Goal: Task Accomplishment & Management: Use online tool/utility

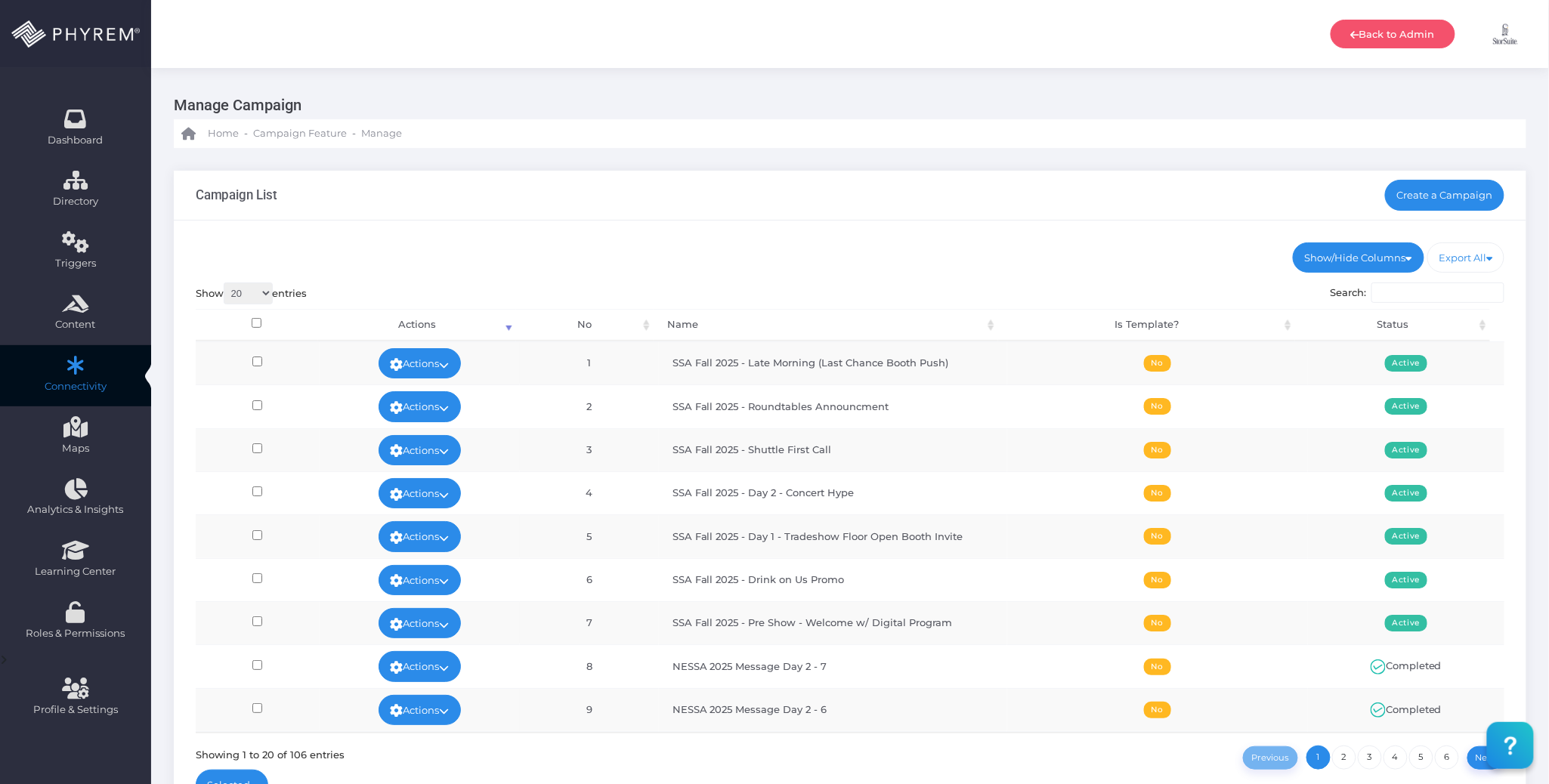
click at [1004, 218] on div "Campaign List Create a Campaign" at bounding box center [849, 195] width 1352 height 50
click at [842, 244] on ul "Show/Hide Columns No Name Is Template? Status" at bounding box center [850, 258] width 1309 height 30
click at [892, 219] on div "Campaign List Create a Campaign" at bounding box center [849, 195] width 1352 height 50
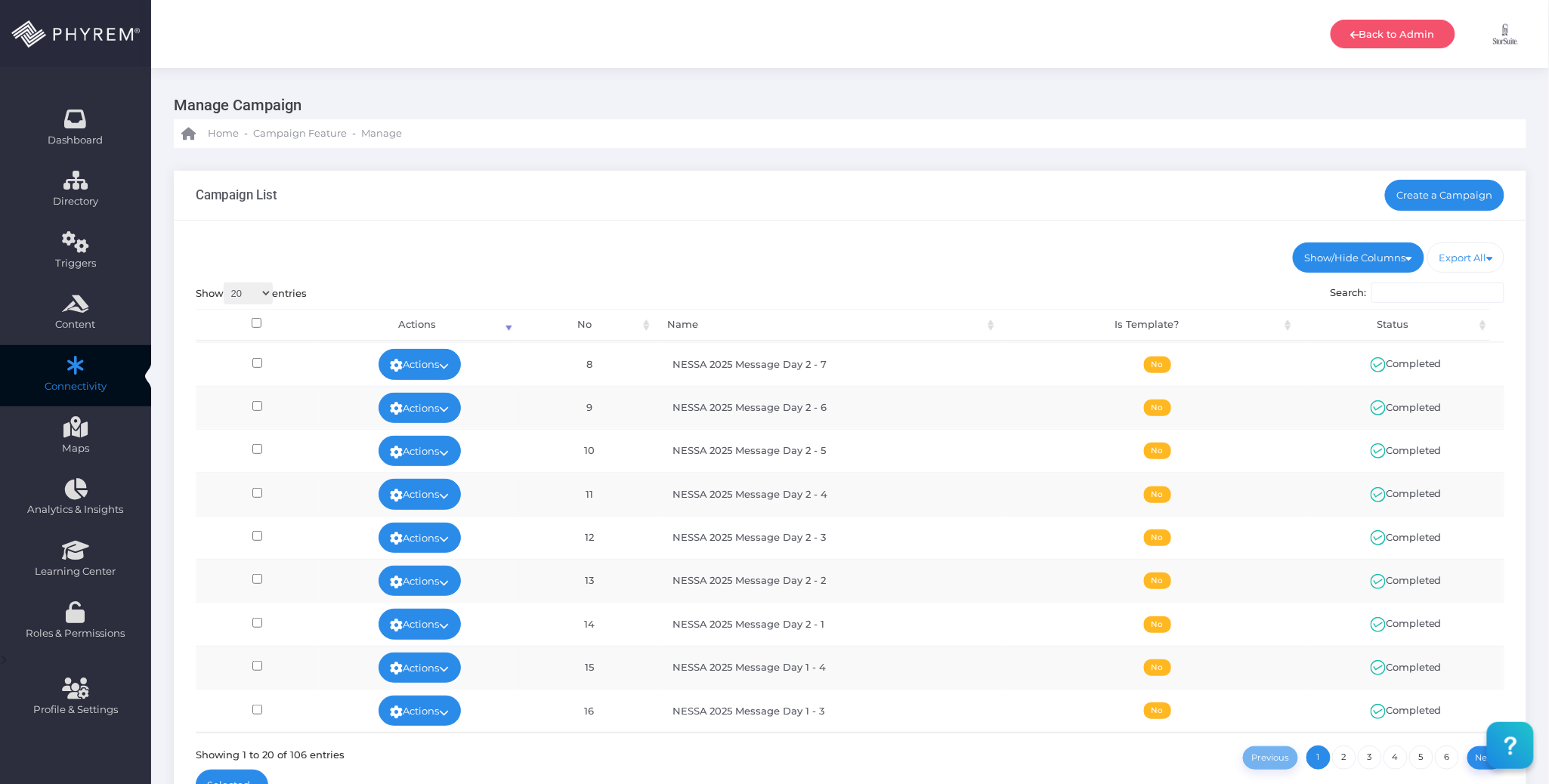
click at [1013, 264] on ul "Show/Hide Columns No Name Is Template? Status" at bounding box center [850, 258] width 1309 height 30
click at [895, 262] on ul "Show/Hide Columns No Name Is Template? Status" at bounding box center [850, 258] width 1309 height 30
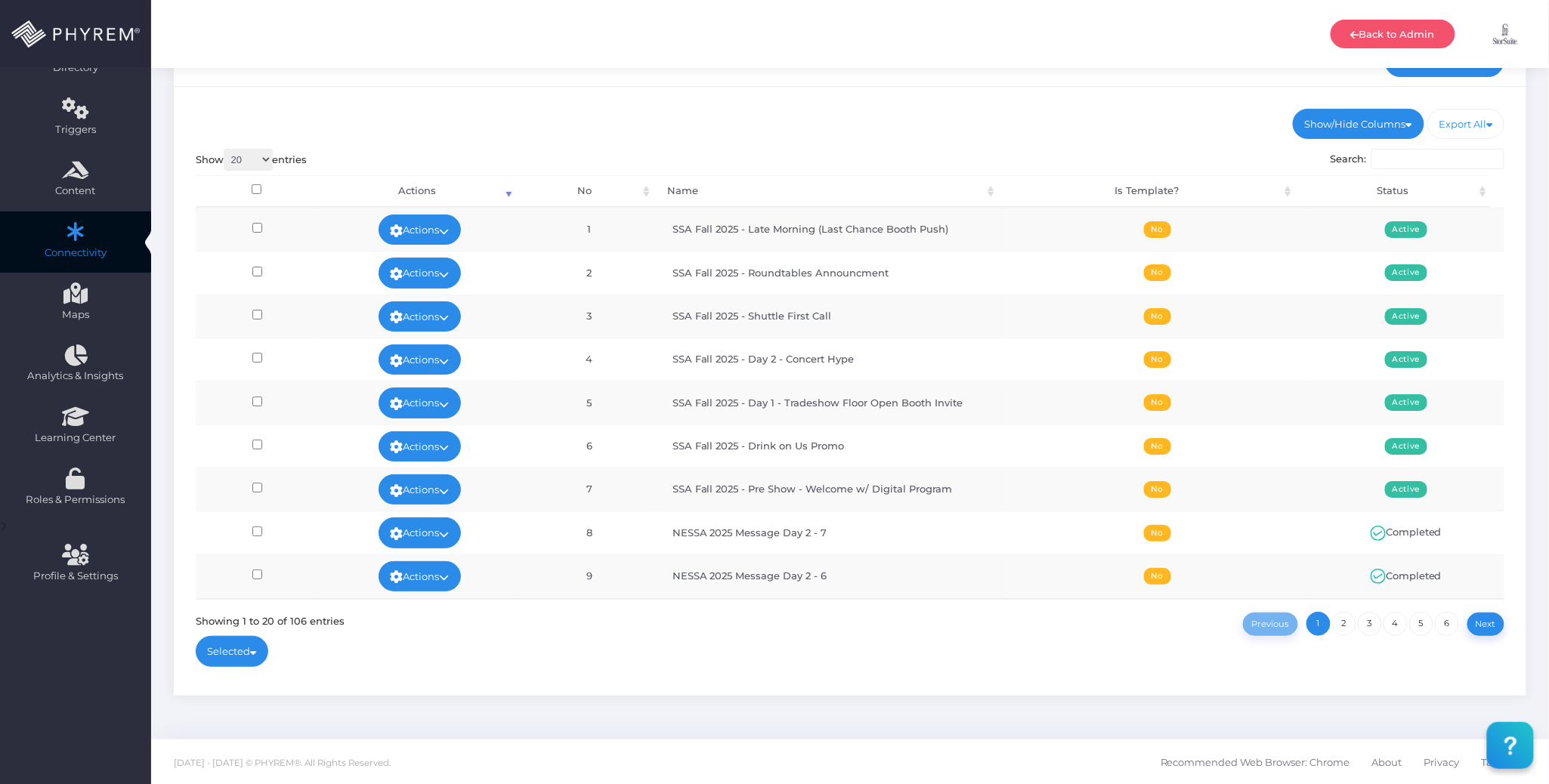
drag, startPoint x: 1093, startPoint y: 649, endPoint x: 979, endPoint y: 634, distance: 115.0
click at [974, 638] on div at bounding box center [850, 643] width 1309 height 15
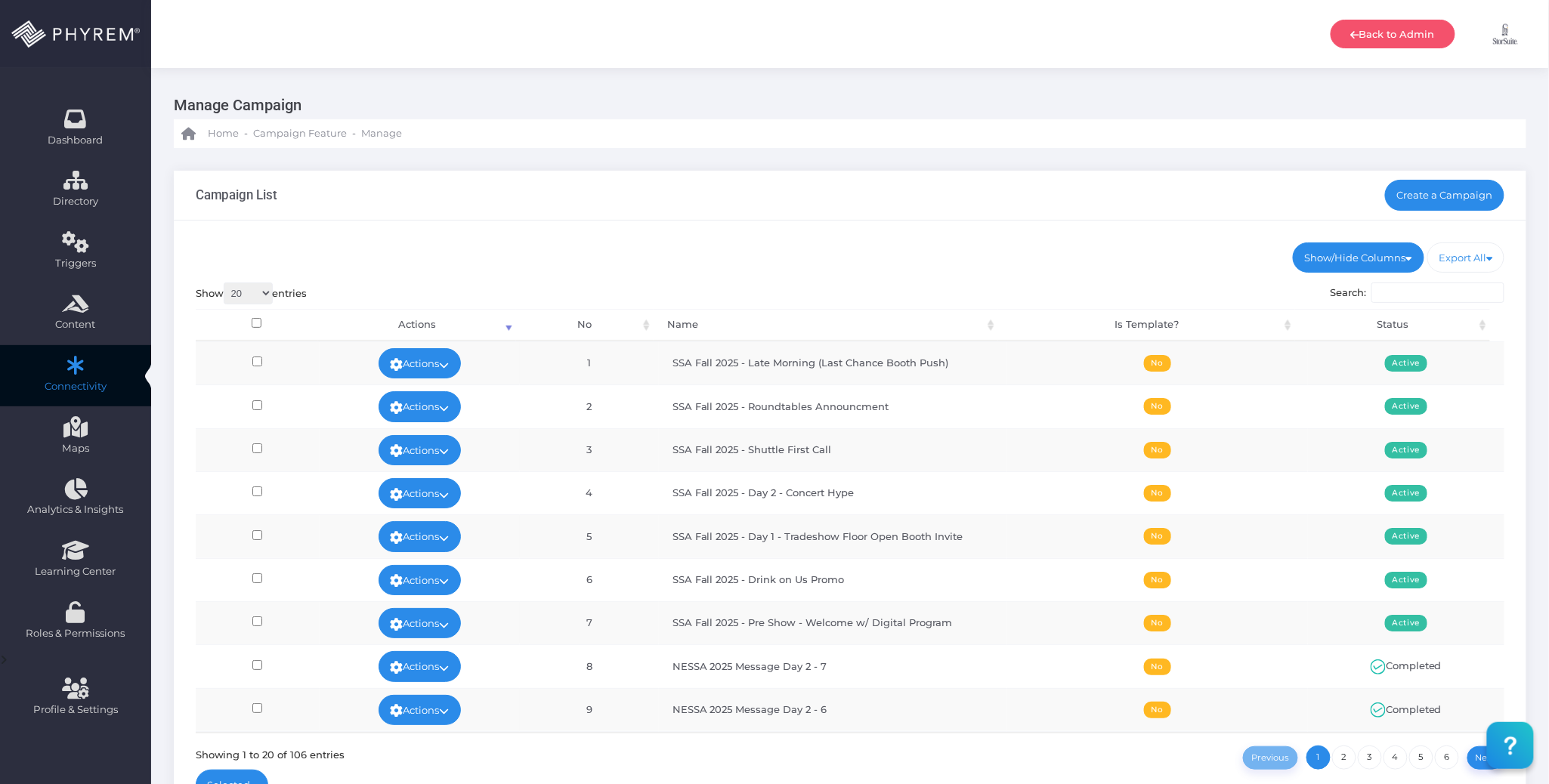
click at [977, 230] on div "Show/Hide Columns No Name Is Template? Status DONE" at bounding box center [849, 525] width 1352 height 609
drag, startPoint x: 977, startPoint y: 228, endPoint x: 869, endPoint y: 215, distance: 108.8
click at [869, 215] on div "Campaign List Create a Campaign" at bounding box center [849, 195] width 1352 height 50
click at [1059, 249] on ul "Show/Hide Columns No Name Is Template? Status" at bounding box center [850, 258] width 1309 height 30
click at [977, 240] on div "Show/Hide Columns No Name Is Template? Status DONE" at bounding box center [849, 525] width 1352 height 609
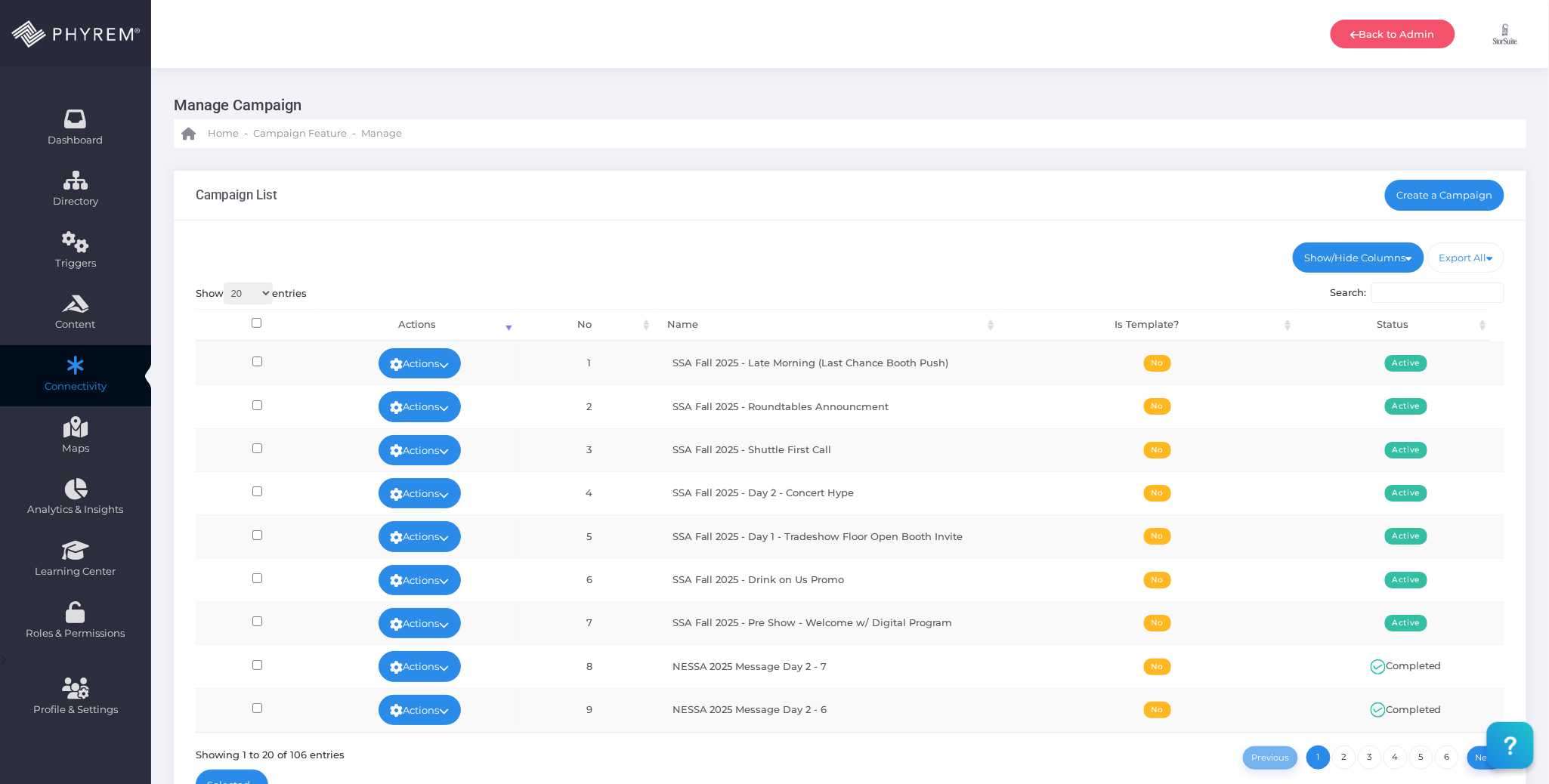
click at [977, 219] on div "Campaign List Create a Campaign" at bounding box center [849, 195] width 1352 height 50
